Goal: Task Accomplishment & Management: Use online tool/utility

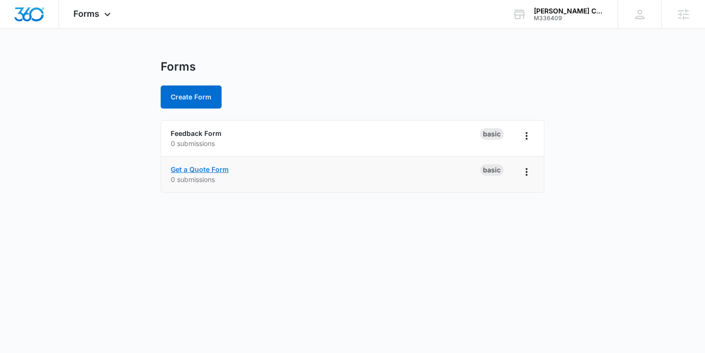
click at [195, 167] on link "Get a Quote Form" at bounding box center [200, 169] width 58 height 8
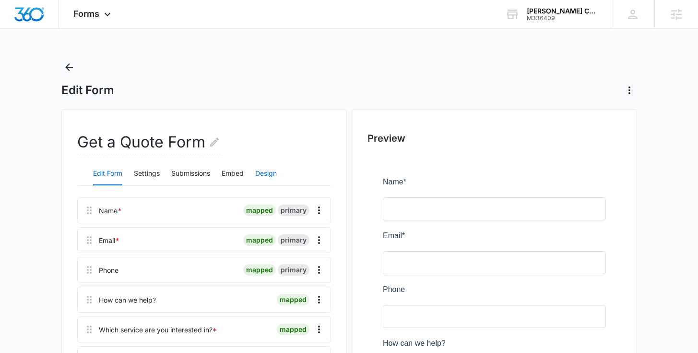
click at [267, 169] on button "Design" at bounding box center [266, 173] width 22 height 23
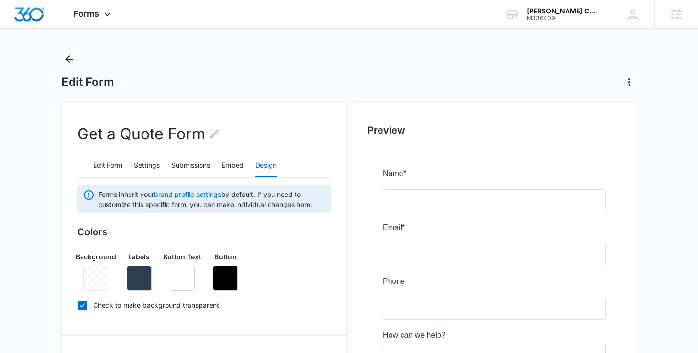
scroll to position [15, 0]
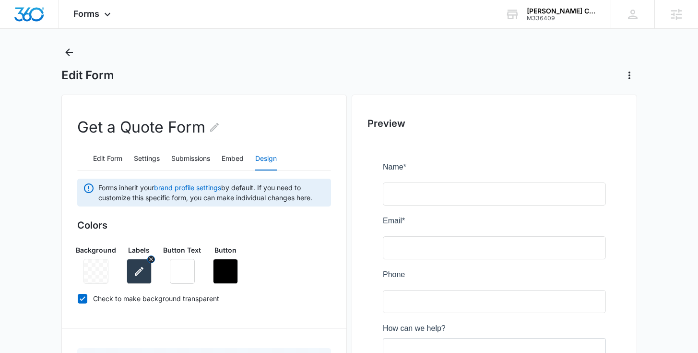
click at [143, 272] on icon "button" at bounding box center [139, 271] width 12 height 12
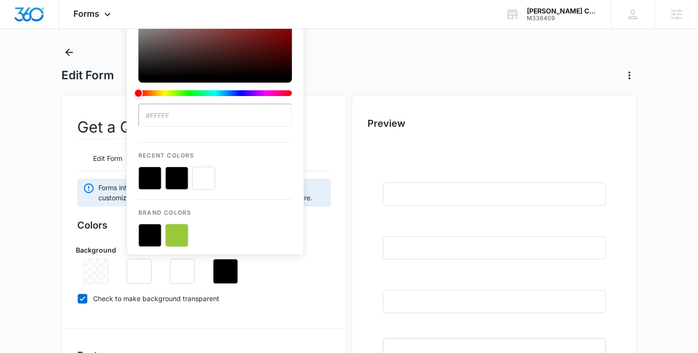
type input "#fff"
click at [204, 179] on button "color-picker-container" at bounding box center [203, 178] width 23 height 23
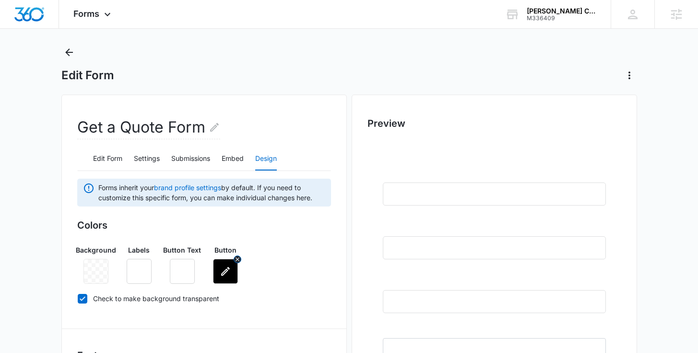
click at [222, 276] on icon "button" at bounding box center [226, 271] width 12 height 12
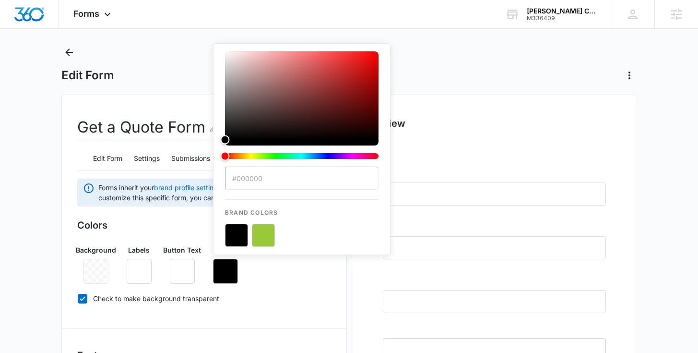
click at [264, 239] on button "color-picker-container" at bounding box center [263, 235] width 23 height 23
type input "#99C838"
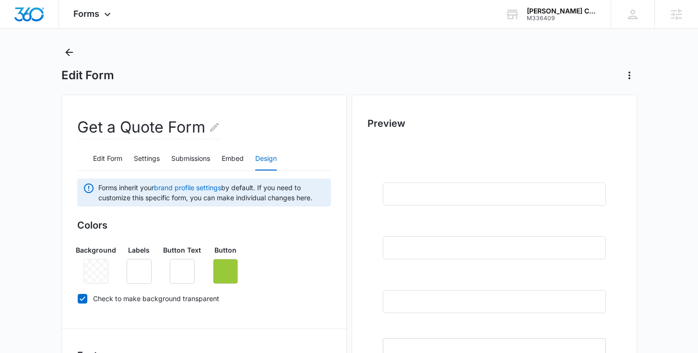
click at [266, 271] on div "Background Labels Button Text Button" at bounding box center [204, 260] width 254 height 47
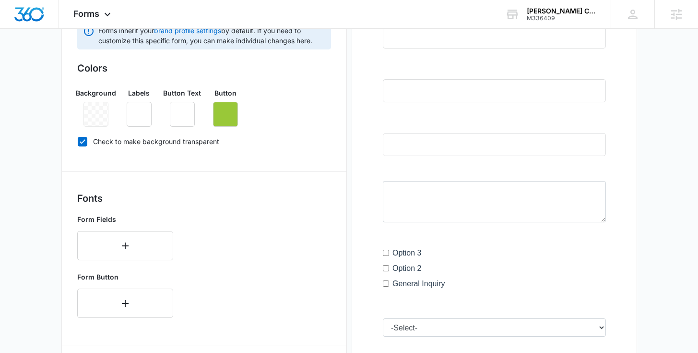
scroll to position [184, 0]
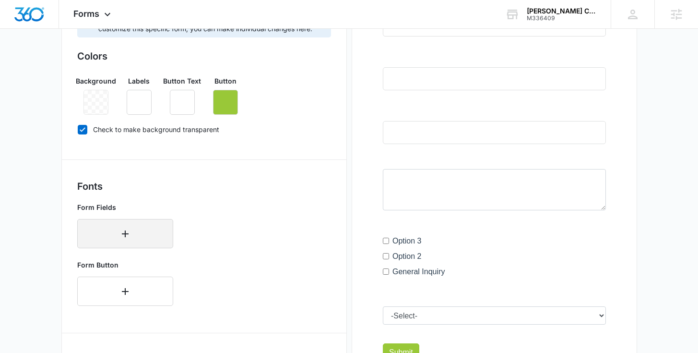
click at [147, 236] on button "button" at bounding box center [125, 233] width 96 height 29
click at [164, 234] on div "Select..." at bounding box center [125, 230] width 96 height 23
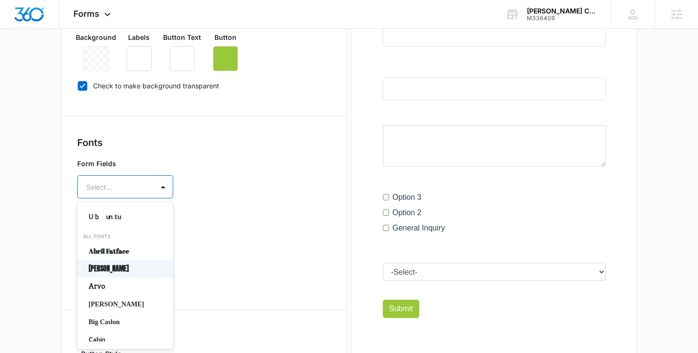
scroll to position [41, 0]
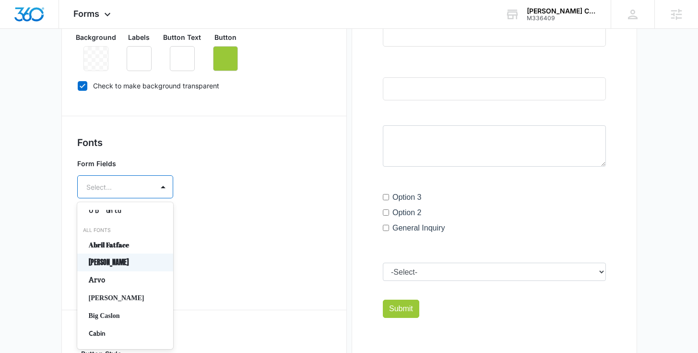
click at [135, 266] on p "[PERSON_NAME]" at bounding box center [124, 262] width 71 height 10
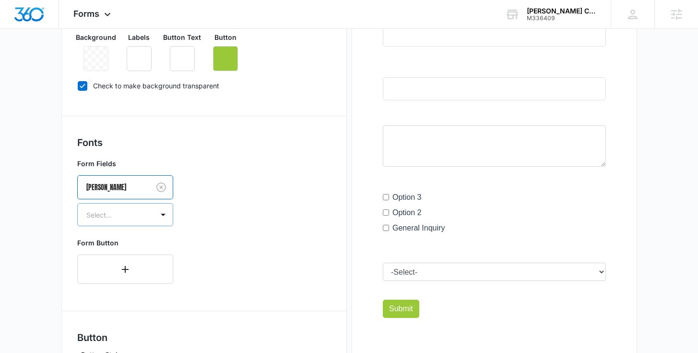
click at [148, 212] on div "Select..." at bounding box center [116, 215] width 76 height 22
click at [137, 264] on p "Bold" at bounding box center [124, 266] width 71 height 10
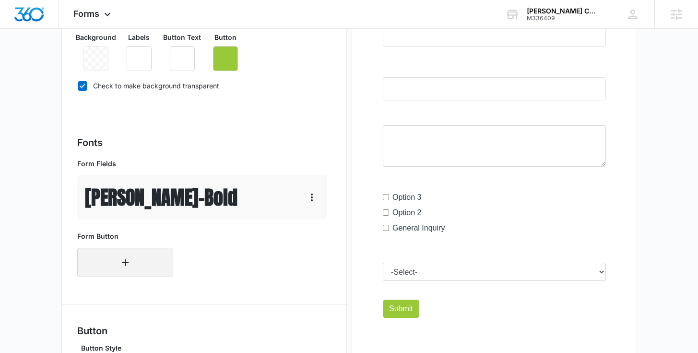
click at [145, 261] on button "button" at bounding box center [125, 262] width 96 height 29
click at [147, 261] on div "Select..." at bounding box center [125, 259] width 96 height 23
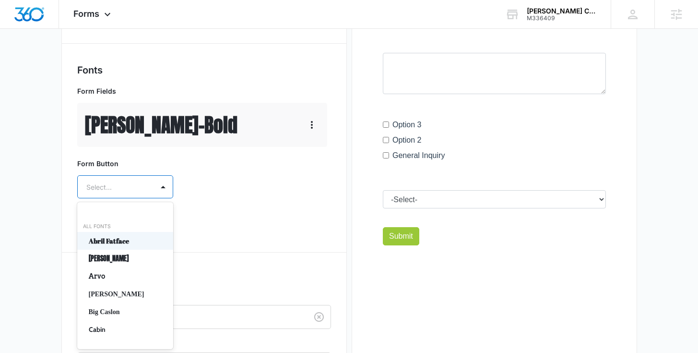
scroll to position [23, 0]
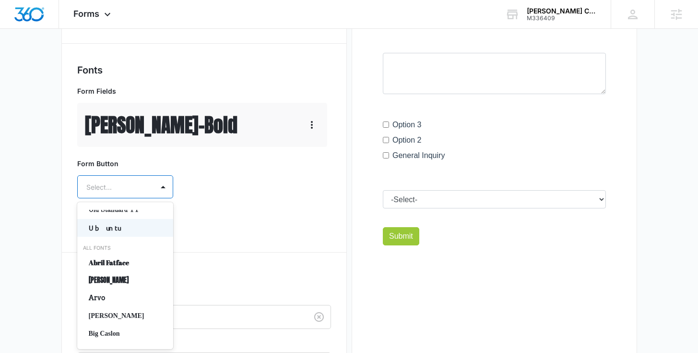
click at [128, 231] on p "Ubuntu" at bounding box center [124, 228] width 71 height 10
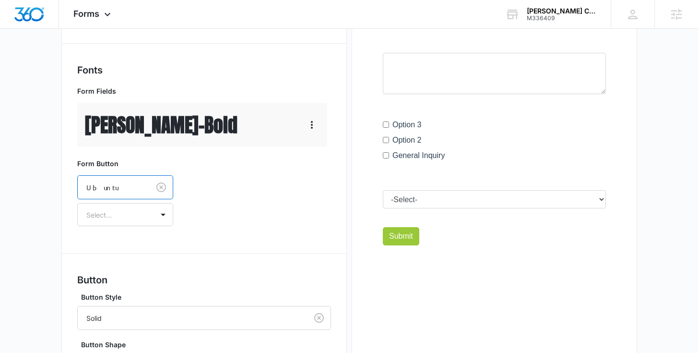
click at [133, 111] on p "[PERSON_NAME]" at bounding box center [161, 124] width 153 height 29
click at [311, 123] on icon "button" at bounding box center [312, 125] width 12 height 12
click at [322, 150] on div "Edit" at bounding box center [326, 151] width 20 height 7
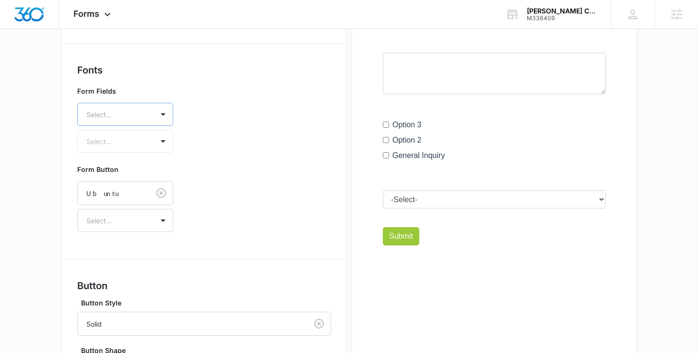
click at [142, 114] on div "Select..." at bounding box center [116, 115] width 76 height 22
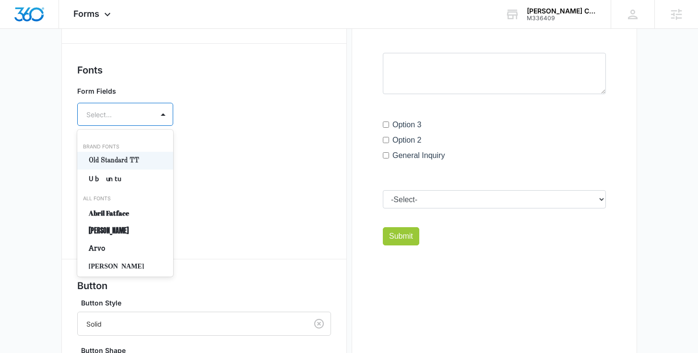
click at [131, 161] on p "Old Standard TT" at bounding box center [124, 160] width 71 height 10
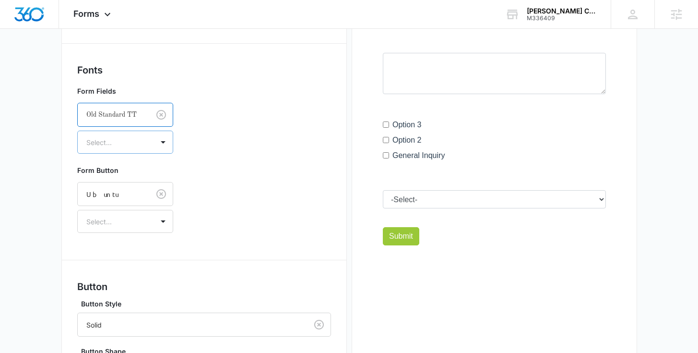
click at [126, 144] on div at bounding box center [113, 142] width 55 height 12
click at [120, 191] on p "Bold" at bounding box center [124, 194] width 71 height 10
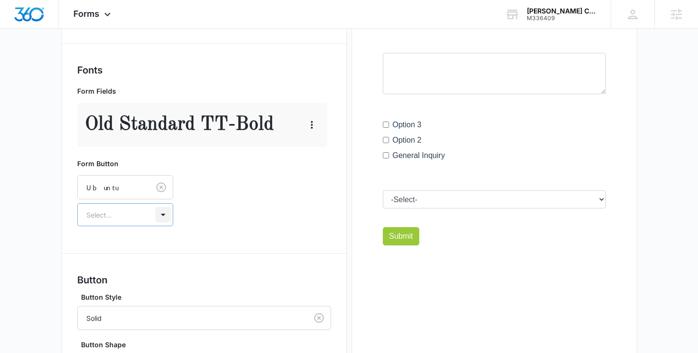
click at [156, 210] on div at bounding box center [162, 214] width 15 height 15
click at [125, 253] on div "Regular" at bounding box center [125, 248] width 96 height 18
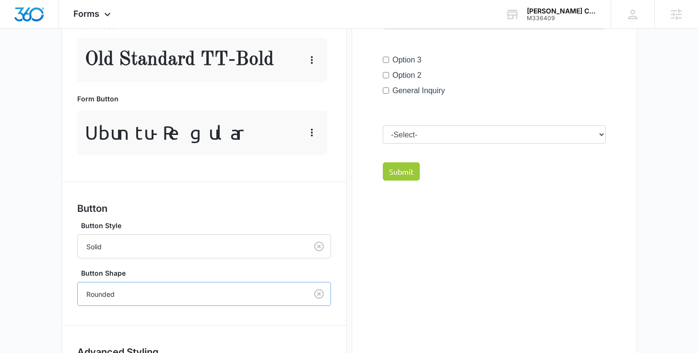
click at [154, 295] on div "Rounded" at bounding box center [204, 294] width 254 height 24
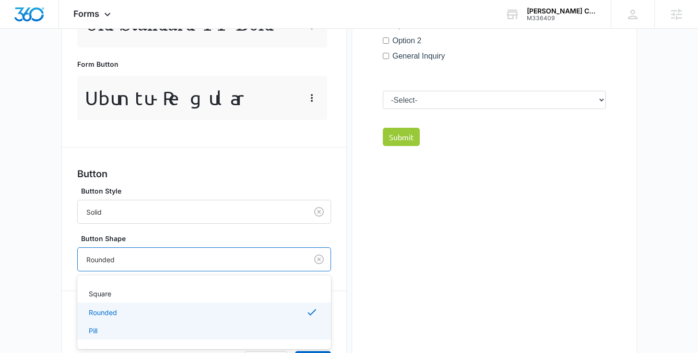
click at [143, 334] on div "Pill" at bounding box center [203, 330] width 229 height 10
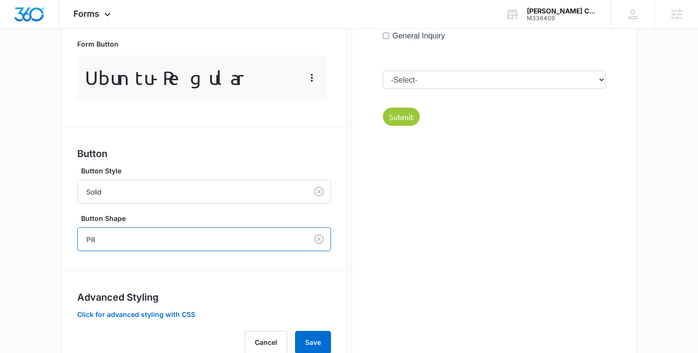
scroll to position [455, 0]
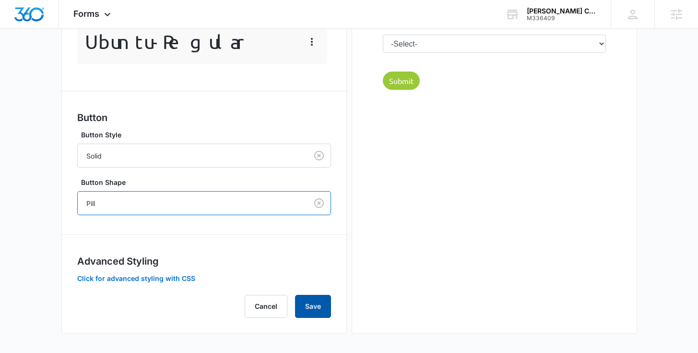
click at [310, 299] on button "Save" at bounding box center [313, 306] width 36 height 23
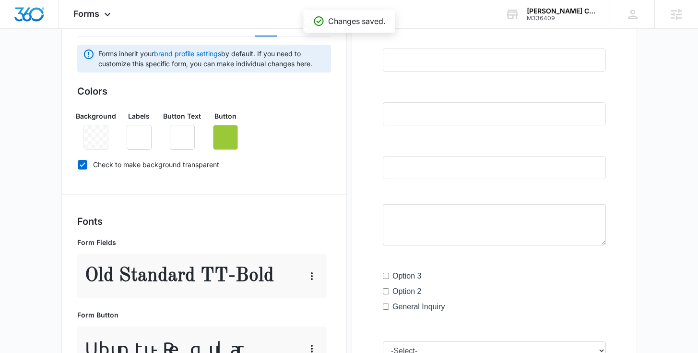
scroll to position [0, 0]
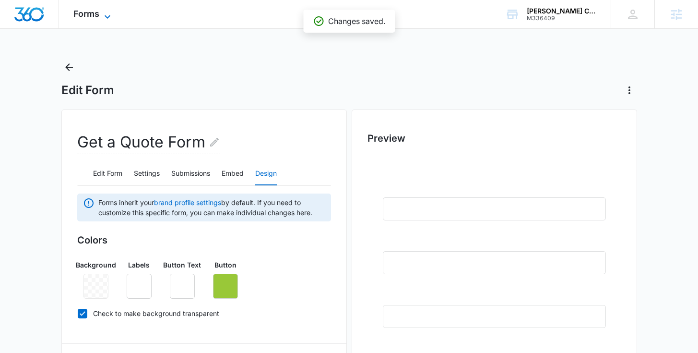
click at [97, 16] on span "Forms" at bounding box center [86, 14] width 26 height 10
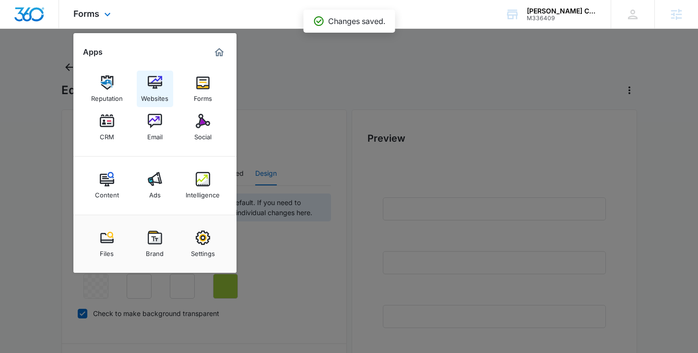
click at [158, 96] on div "Websites" at bounding box center [154, 96] width 27 height 12
